Goal: Navigation & Orientation: Understand site structure

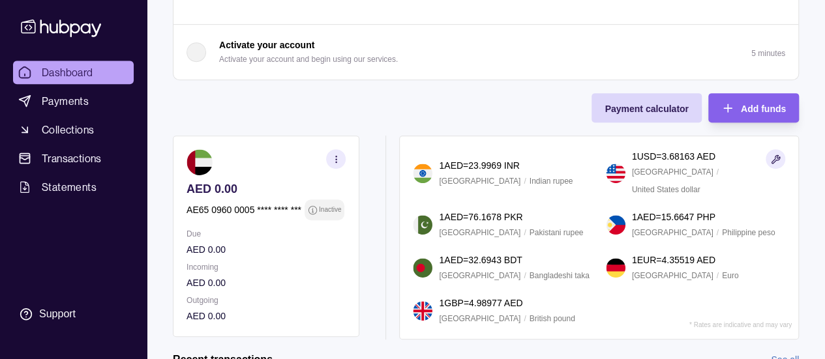
scroll to position [170, 0]
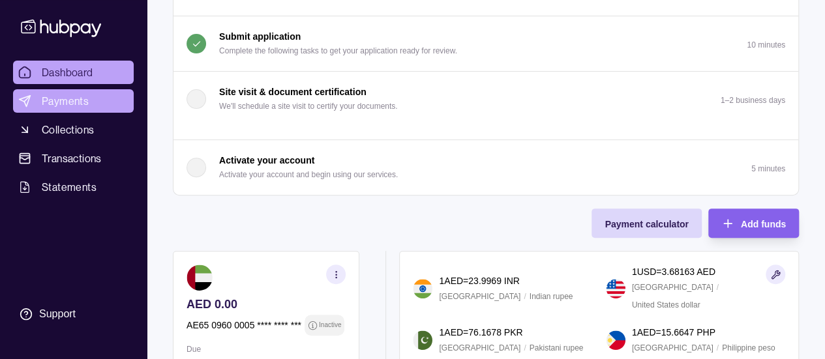
click at [29, 98] on icon at bounding box center [24, 101] width 13 height 13
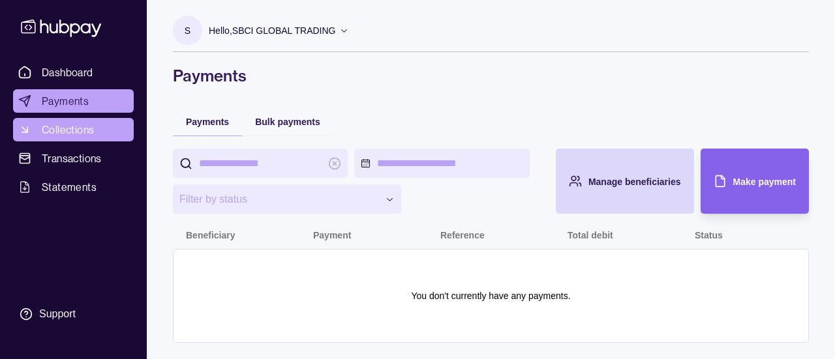
click at [53, 130] on span "Collections" at bounding box center [68, 130] width 52 height 16
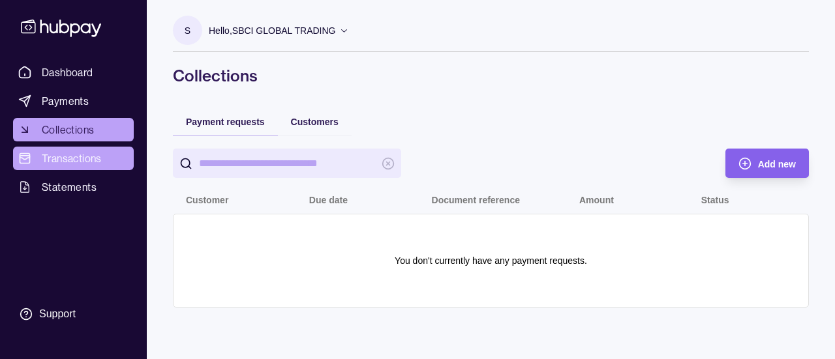
click at [61, 162] on span "Transactions" at bounding box center [72, 159] width 60 height 16
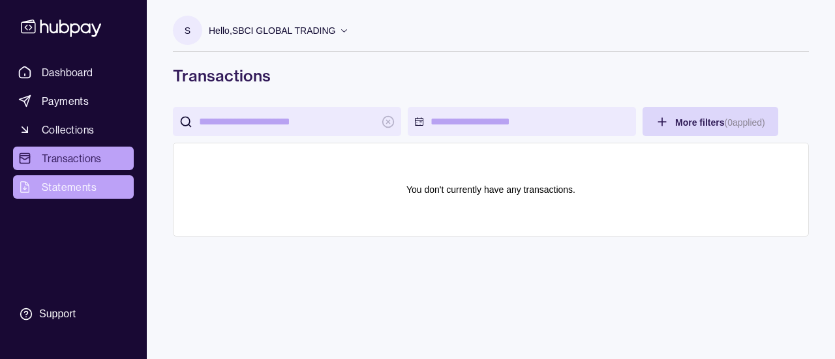
click at [68, 191] on span "Statements" at bounding box center [69, 187] width 55 height 16
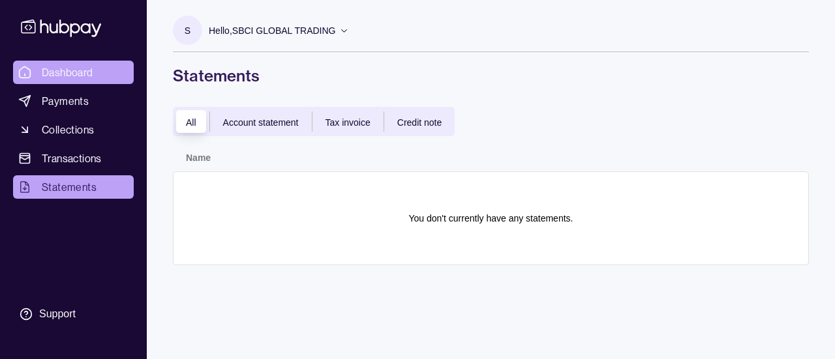
click at [70, 76] on span "Dashboard" at bounding box center [68, 73] width 52 height 16
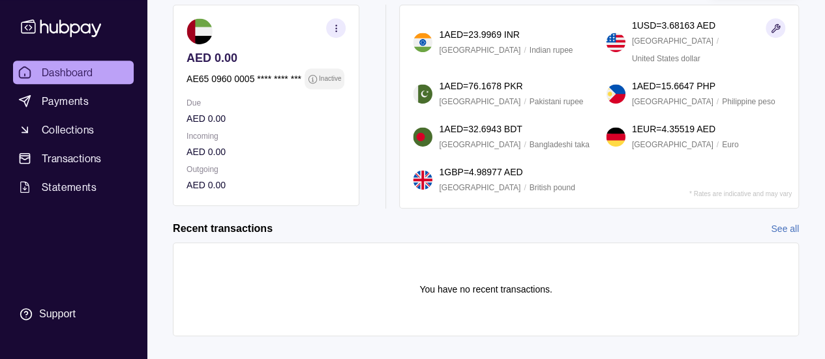
scroll to position [430, 0]
